Goal: Use online tool/utility: Use online tool/utility

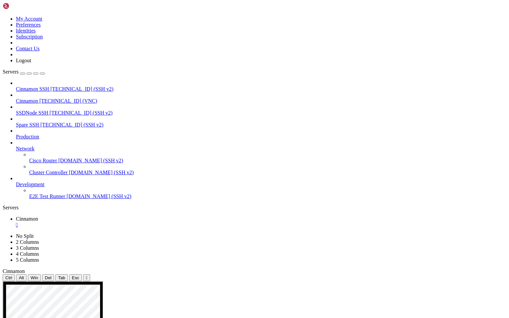
drag, startPoint x: 123, startPoint y: 394, endPoint x: 345, endPoint y: 402, distance: 222.1
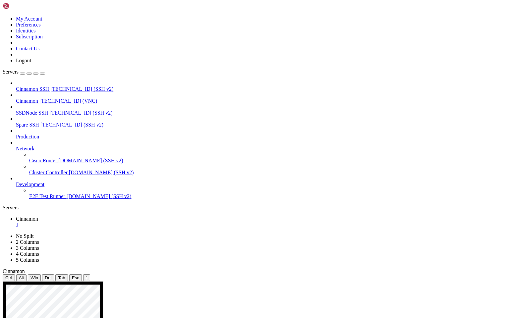
drag, startPoint x: 57, startPoint y: 403, endPoint x: 152, endPoint y: 439, distance: 101.6
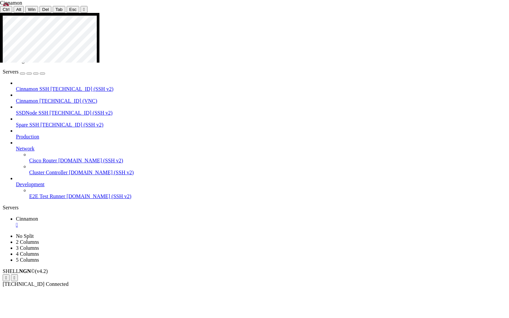
drag, startPoint x: 199, startPoint y: 198, endPoint x: 348, endPoint y: 200, distance: 148.8
